Goal: Task Accomplishment & Management: Manage account settings

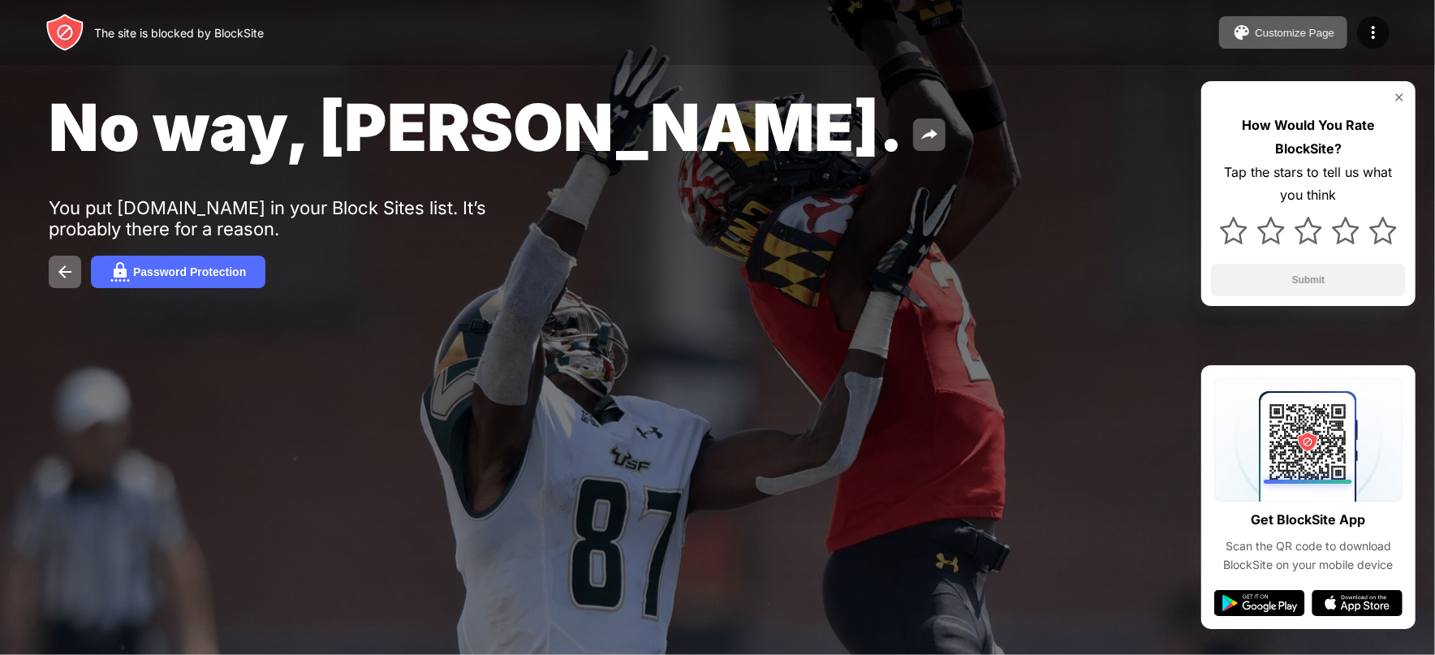
click at [1372, 24] on img at bounding box center [1373, 32] width 19 height 19
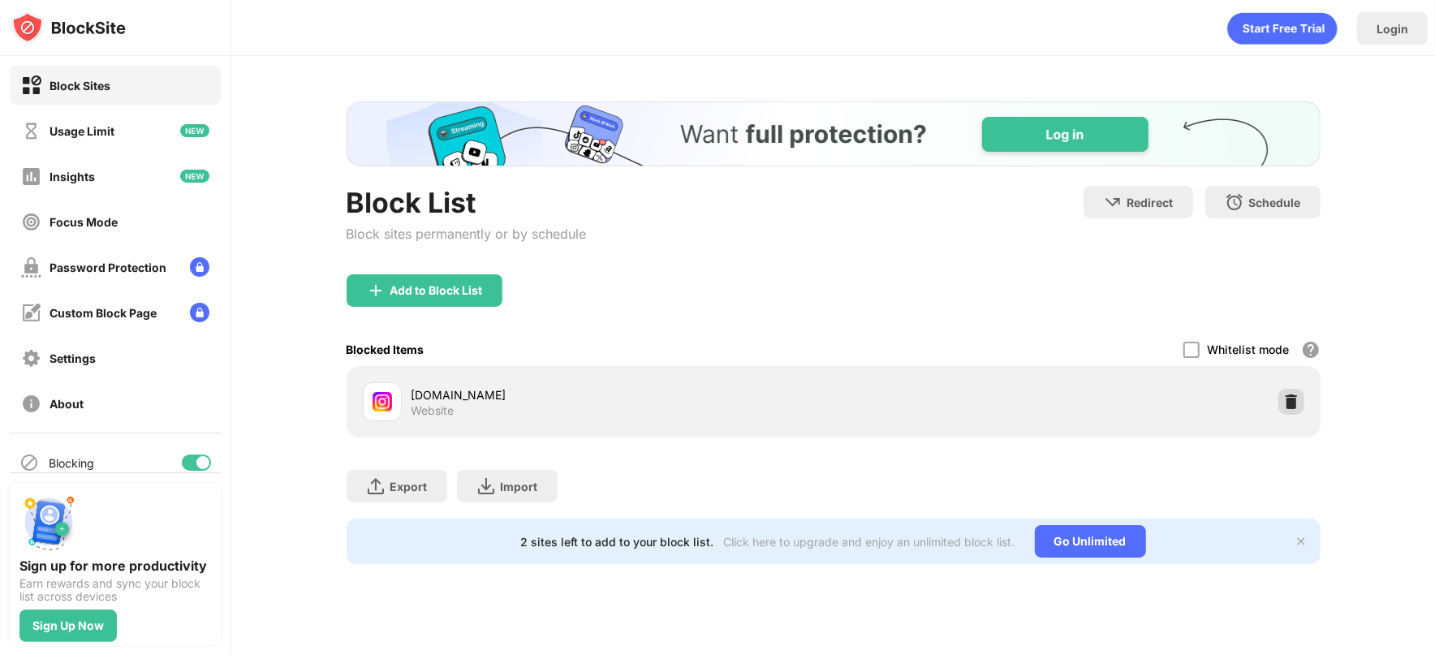
click at [1296, 399] on img at bounding box center [1291, 402] width 16 height 16
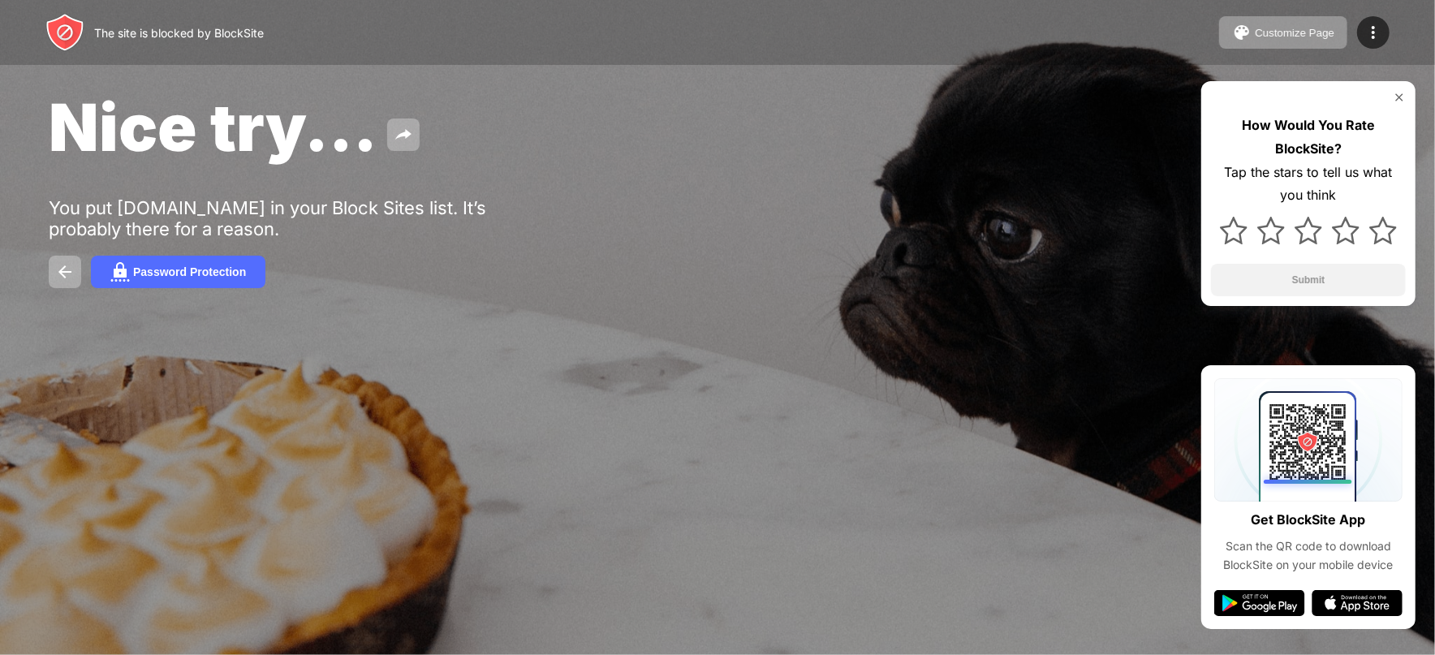
click at [1386, 37] on div at bounding box center [1373, 32] width 32 height 32
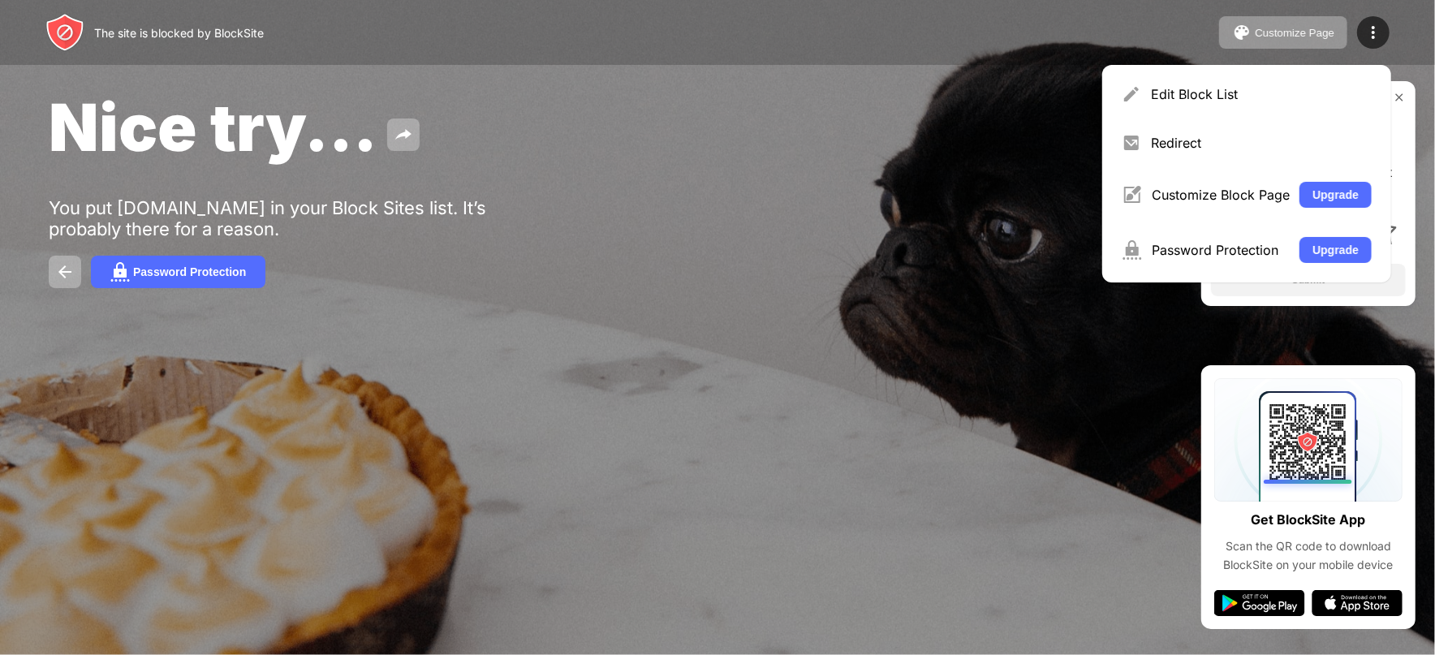
click at [1330, 110] on div "Edit Block List" at bounding box center [1246, 94] width 269 height 39
